Goal: Information Seeking & Learning: Learn about a topic

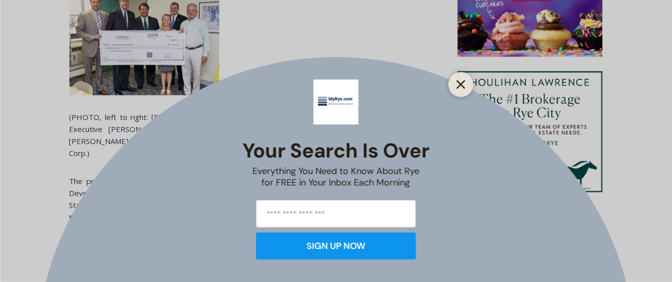
click at [467, 85] on button "Close" at bounding box center [461, 84] width 14 height 14
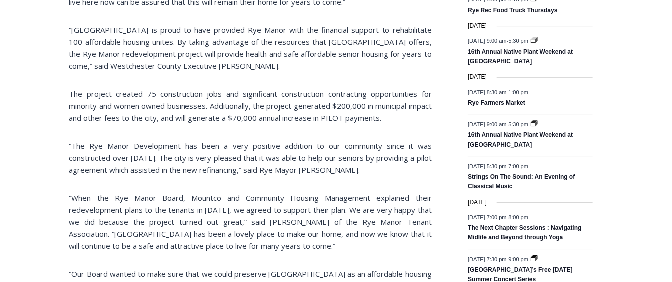
scroll to position [1301, 0]
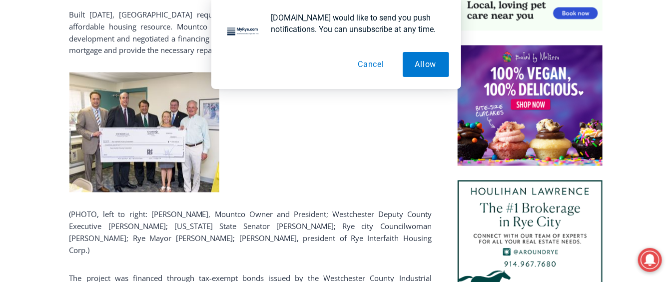
click at [363, 67] on button "Cancel" at bounding box center [370, 64] width 51 height 25
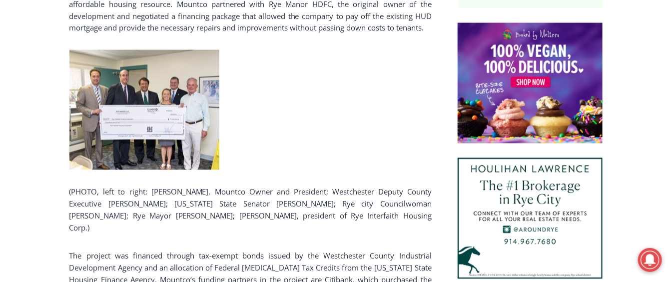
scroll to position [1289, 0]
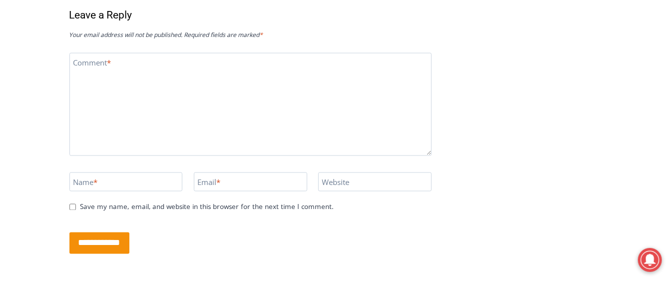
scroll to position [2001, 0]
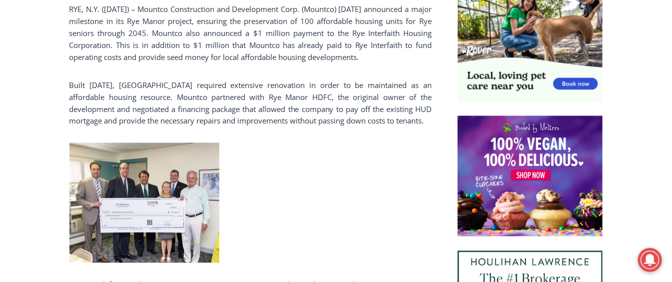
scroll to position [707, 0]
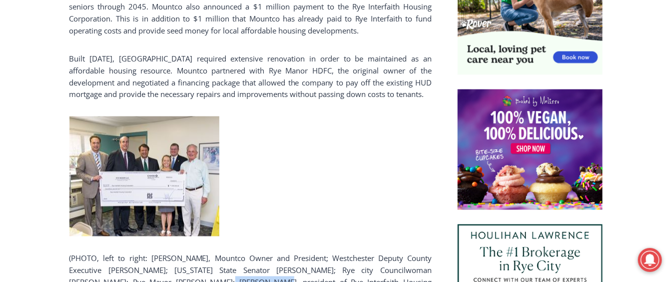
drag, startPoint x: 231, startPoint y: 209, endPoint x: 179, endPoint y: 205, distance: 52.6
click at [179, 252] on p "(PHOTO, left to right: [PERSON_NAME], Mountco Owner and President; Westchester …" at bounding box center [250, 276] width 362 height 48
copy p "[PERSON_NAME]"
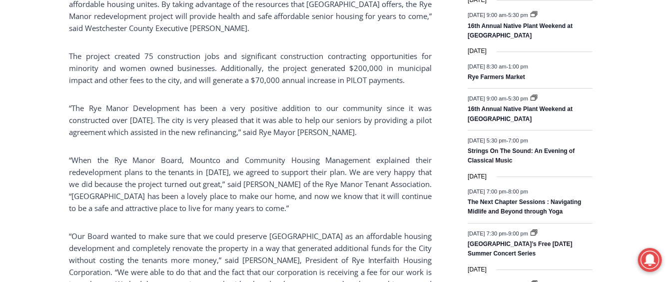
scroll to position [893, 0]
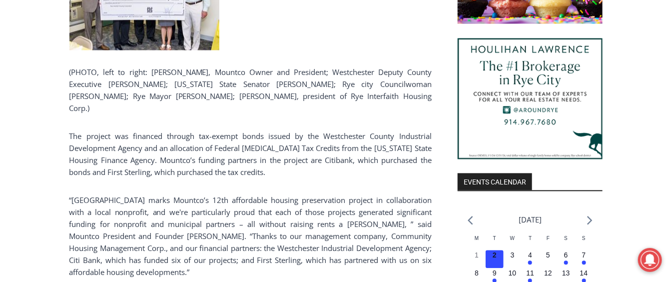
click at [173, 194] on p "“[GEOGRAPHIC_DATA] marks Mountco’s 12th affordable housing preservation project…" at bounding box center [250, 236] width 362 height 84
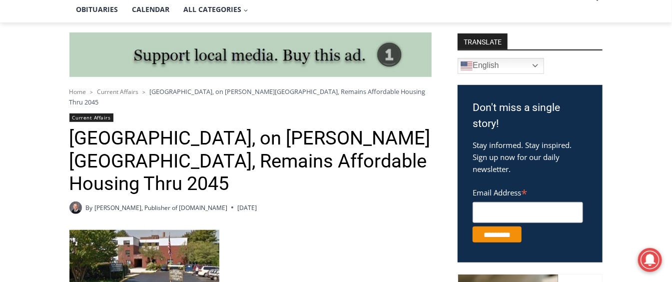
scroll to position [233, 0]
